Goal: Information Seeking & Learning: Learn about a topic

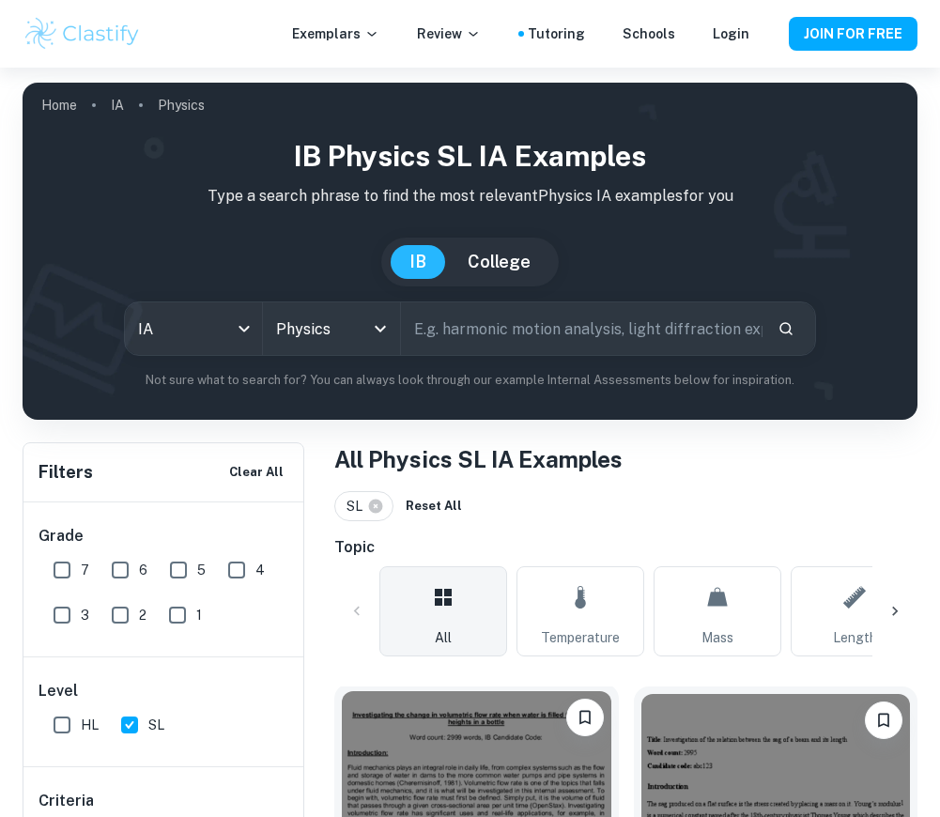
scroll to position [287, 0]
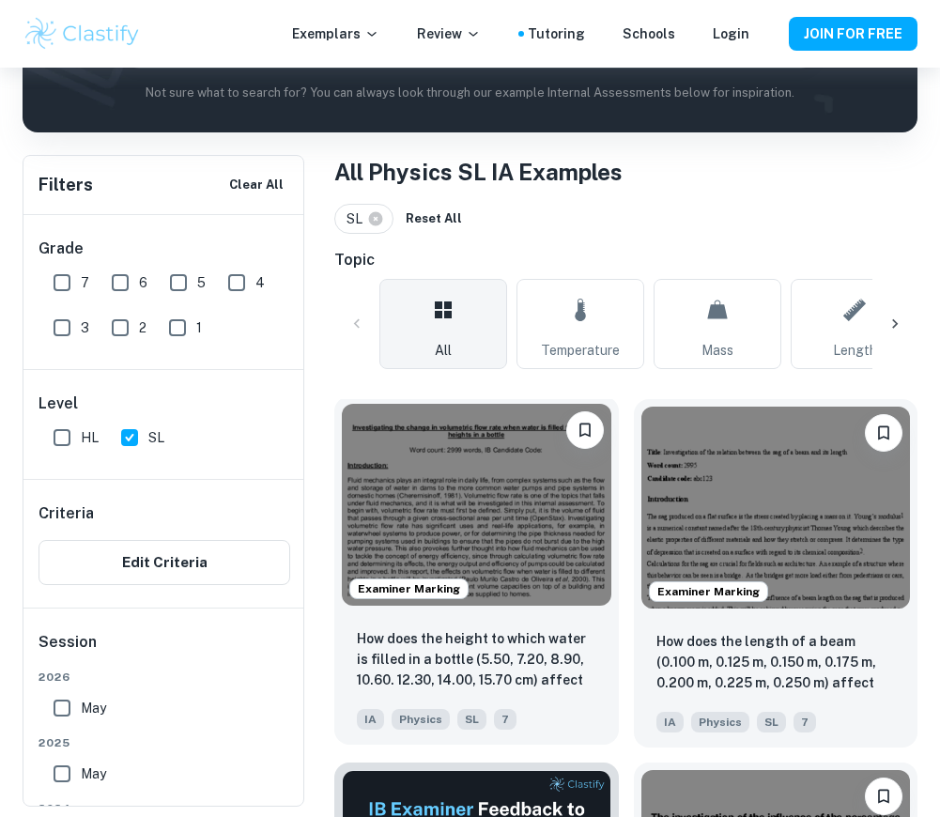
click at [533, 541] on img at bounding box center [476, 505] width 269 height 202
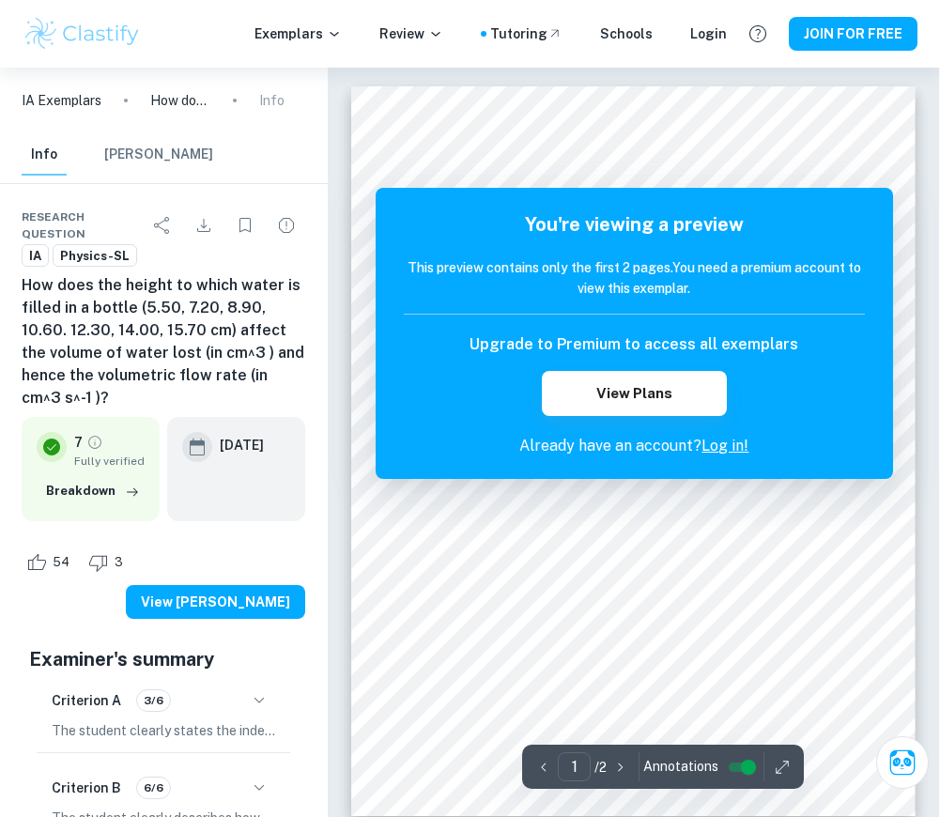
scroll to position [0, 1]
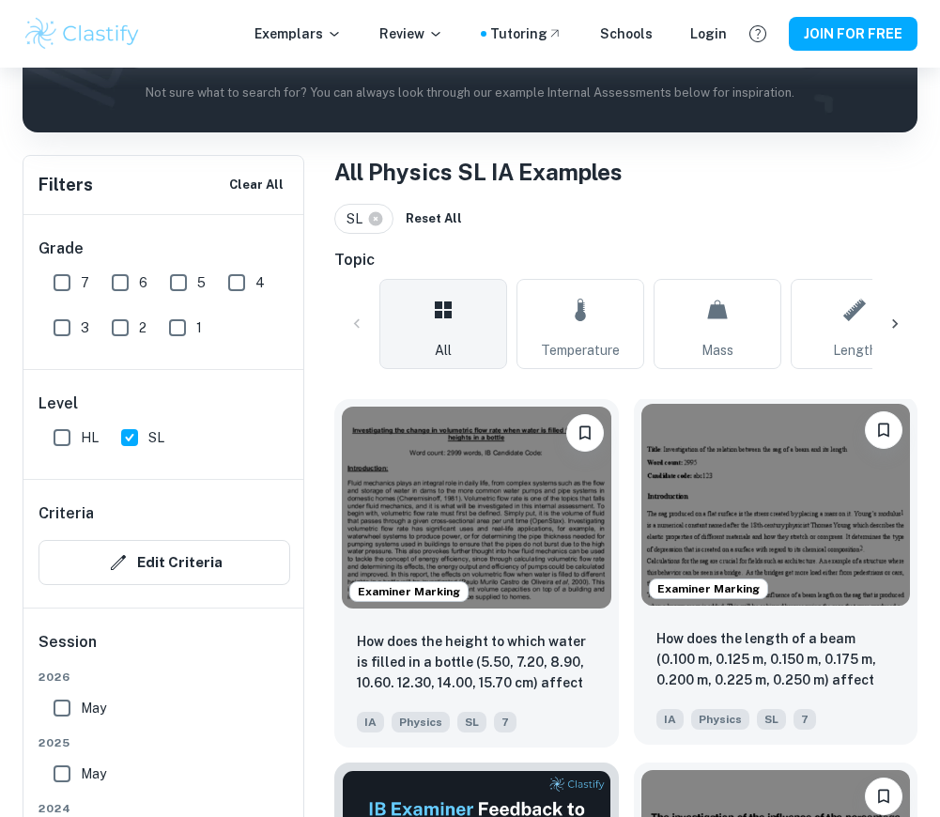
scroll to position [460, 0]
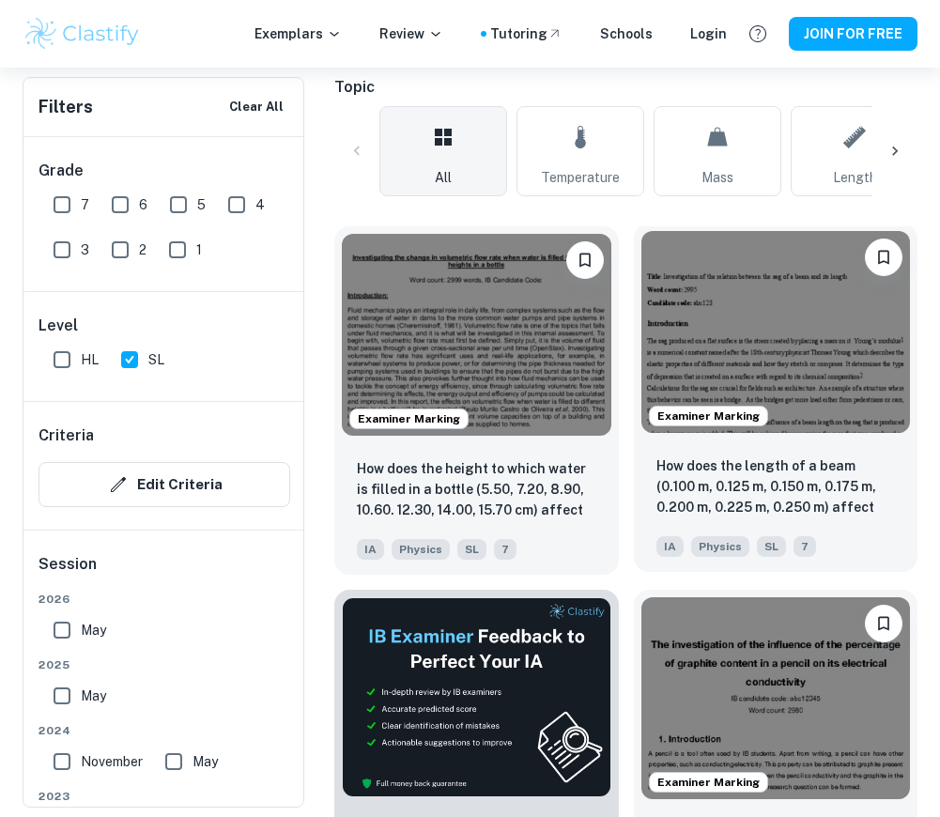
click at [750, 368] on img at bounding box center [775, 332] width 269 height 202
